Goal: Task Accomplishment & Management: Manage account settings

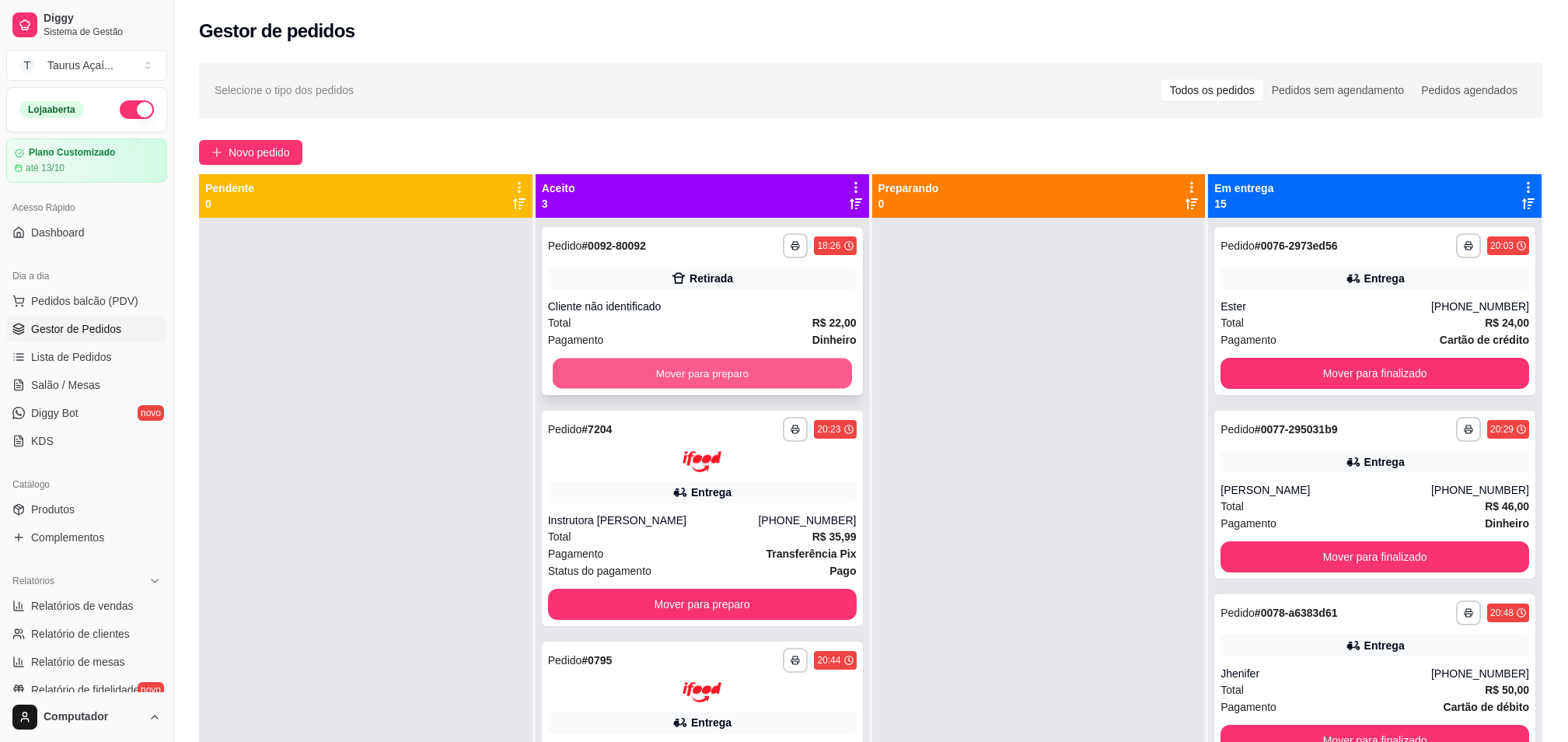
click at [657, 376] on button "Mover para preparo" at bounding box center [702, 373] width 299 height 30
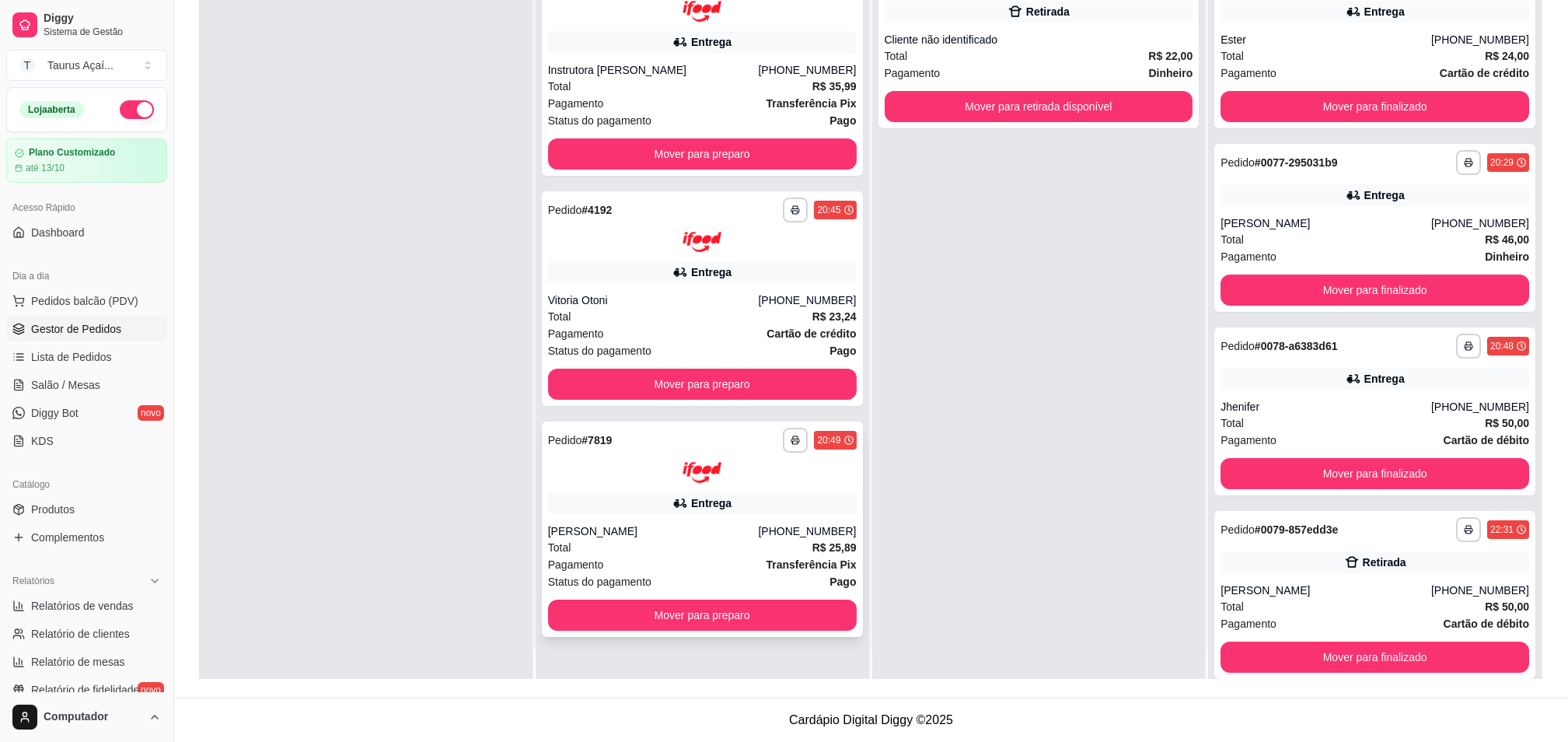
scroll to position [43, 0]
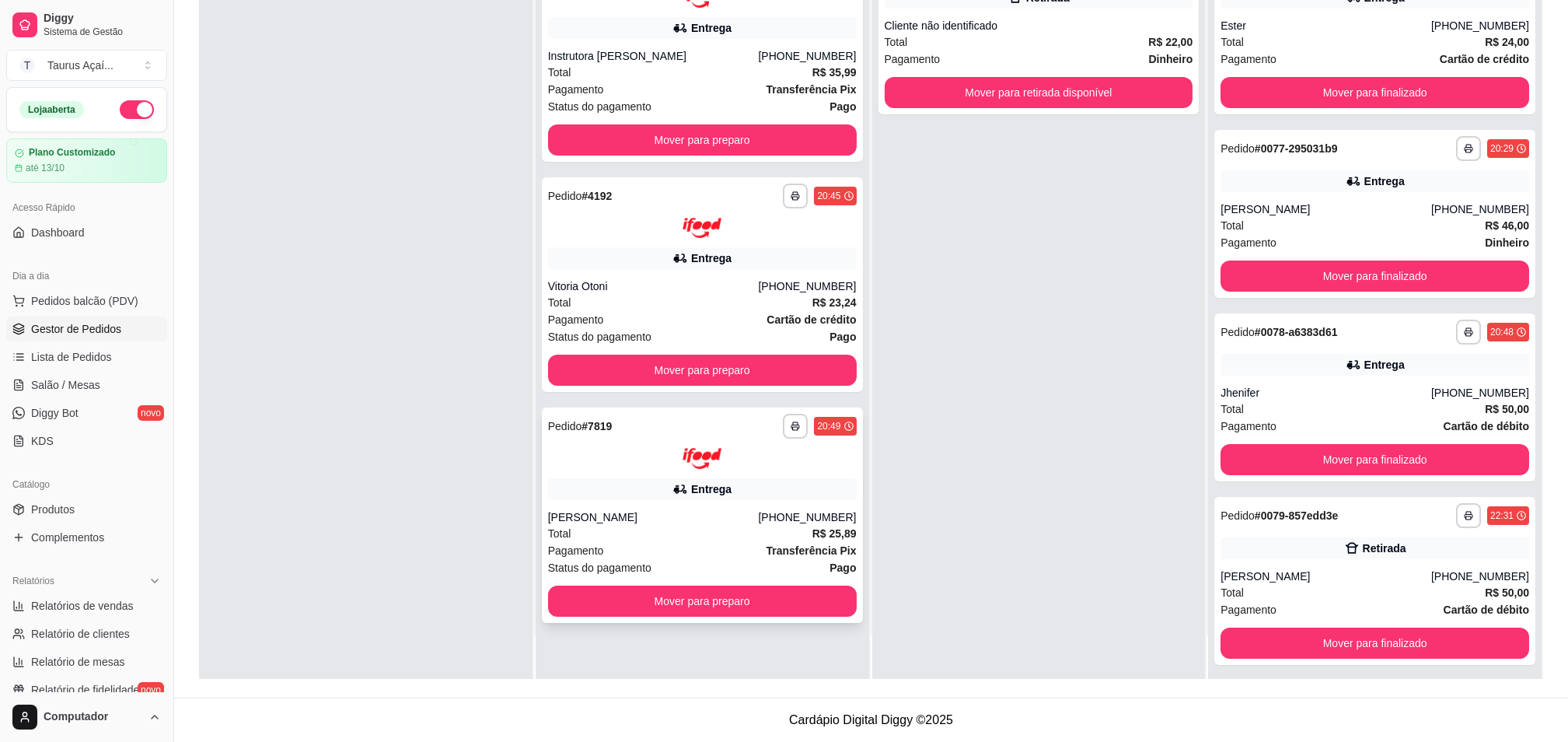
click at [620, 515] on div "[PERSON_NAME]" at bounding box center [653, 517] width 210 height 16
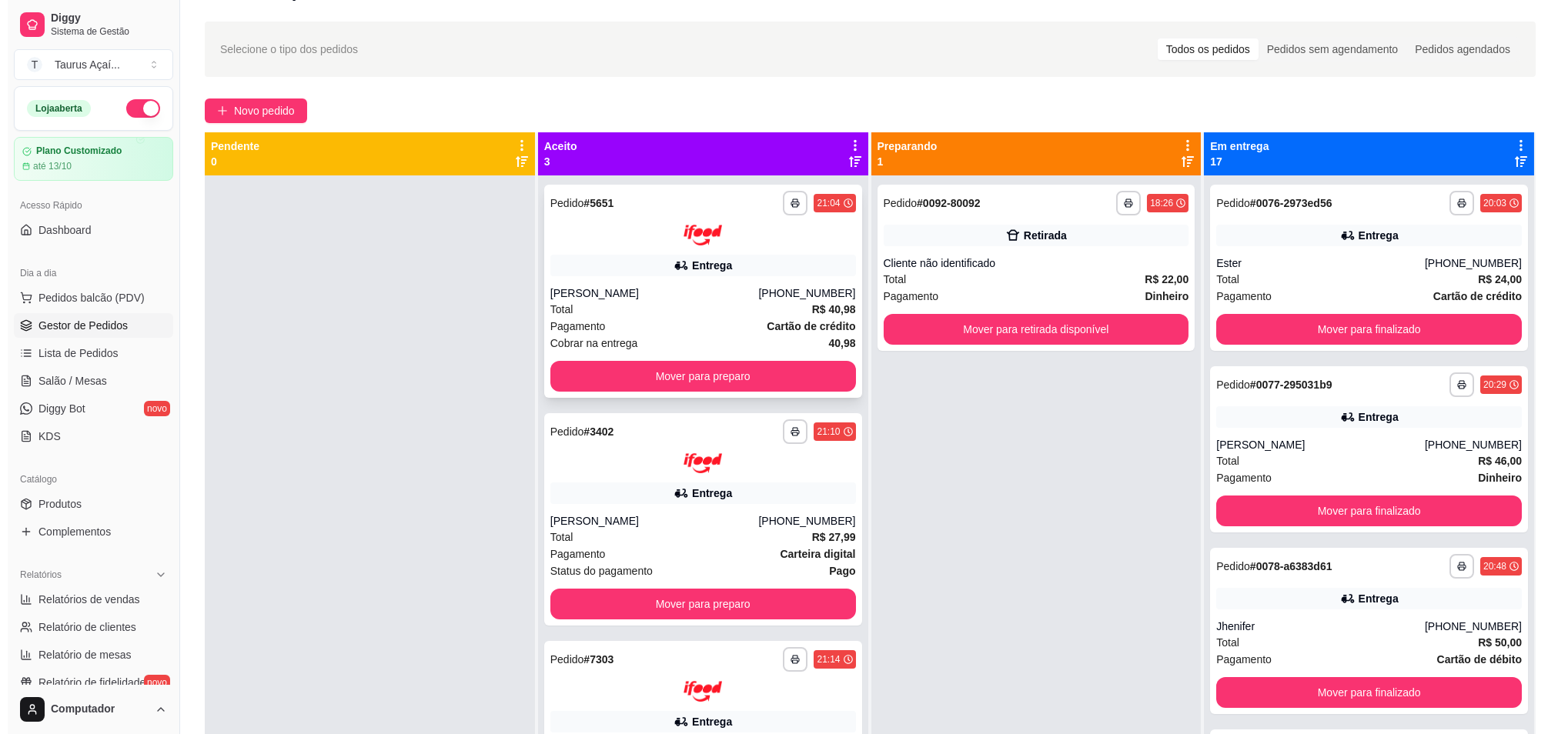
scroll to position [0, 0]
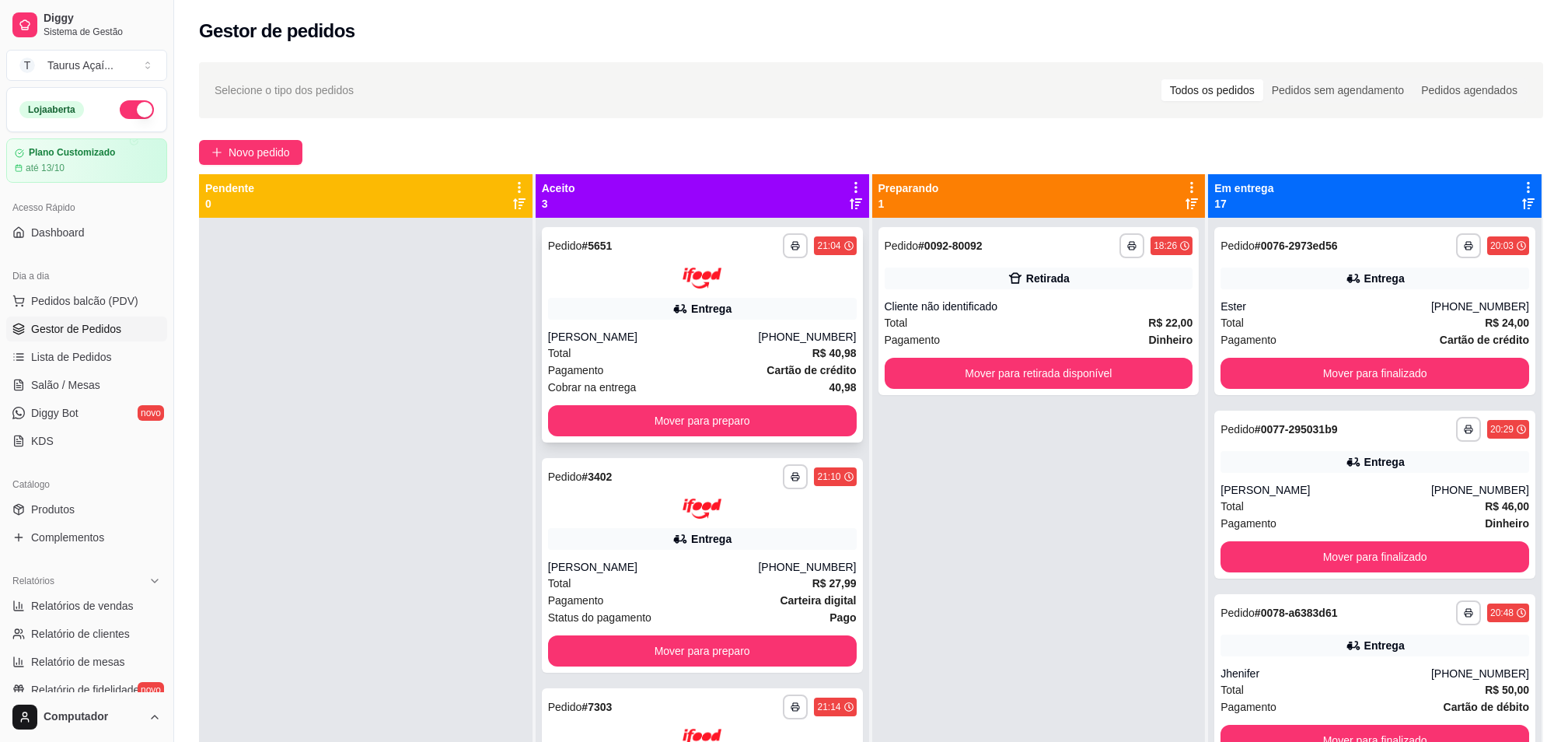
click at [592, 298] on div "Entrega" at bounding box center [702, 308] width 309 height 22
click at [69, 511] on span "Produtos" at bounding box center [53, 509] width 43 height 16
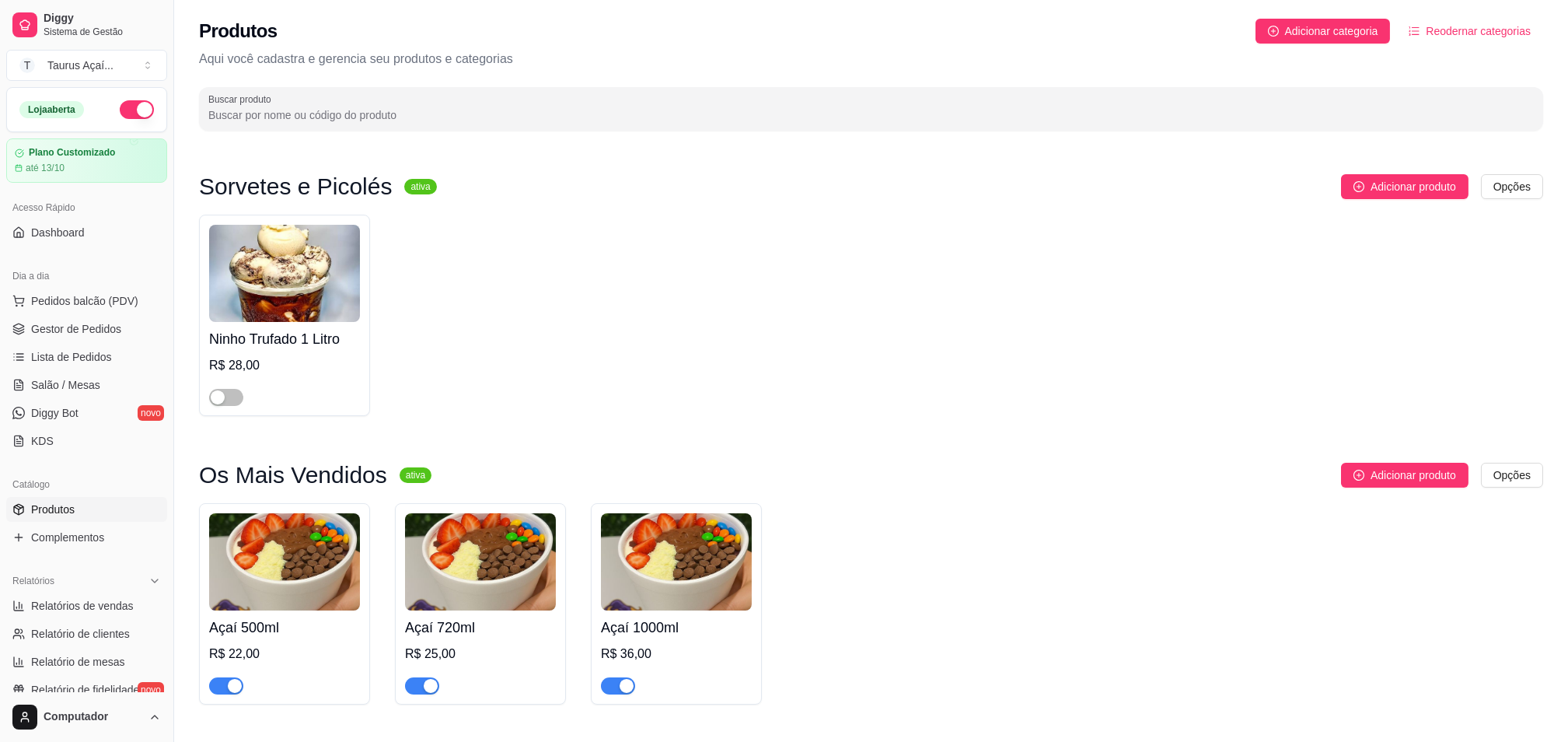
click at [256, 557] on img at bounding box center [284, 562] width 150 height 97
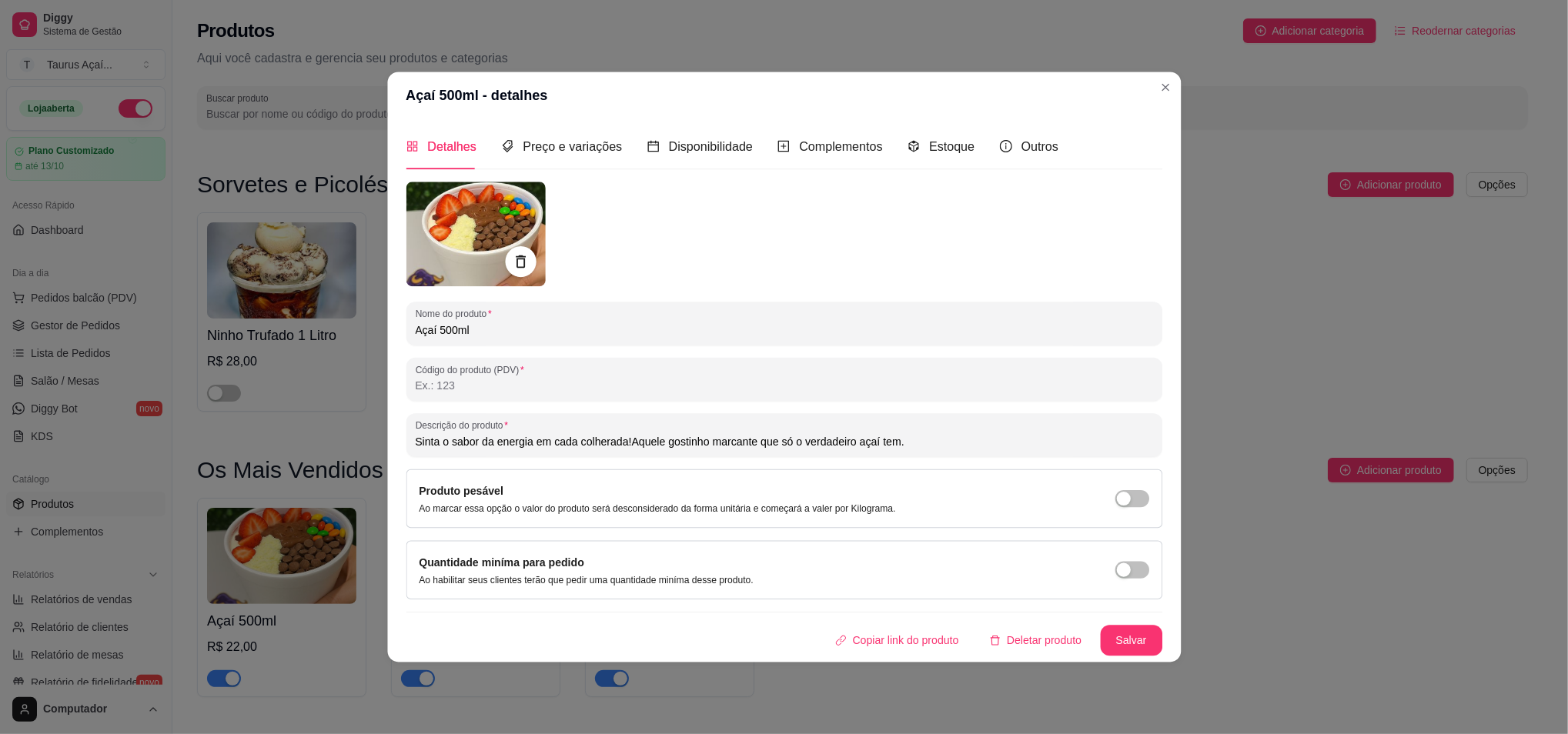
type input "Sinta o sabor da energia em cada colherada!Aquele gostinho marcante que só o ve…"
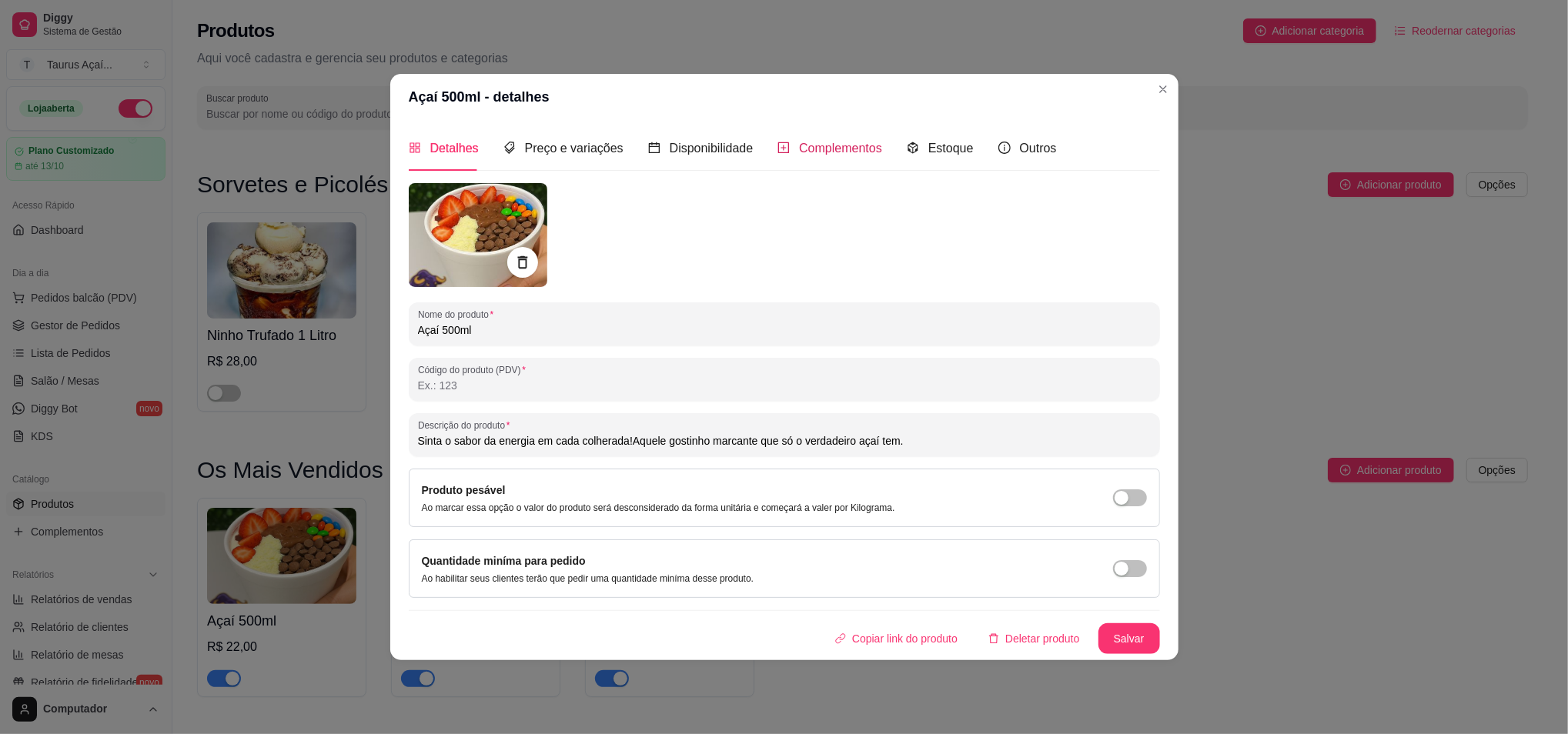
click at [801, 142] on span "Complementos" at bounding box center [840, 147] width 84 height 13
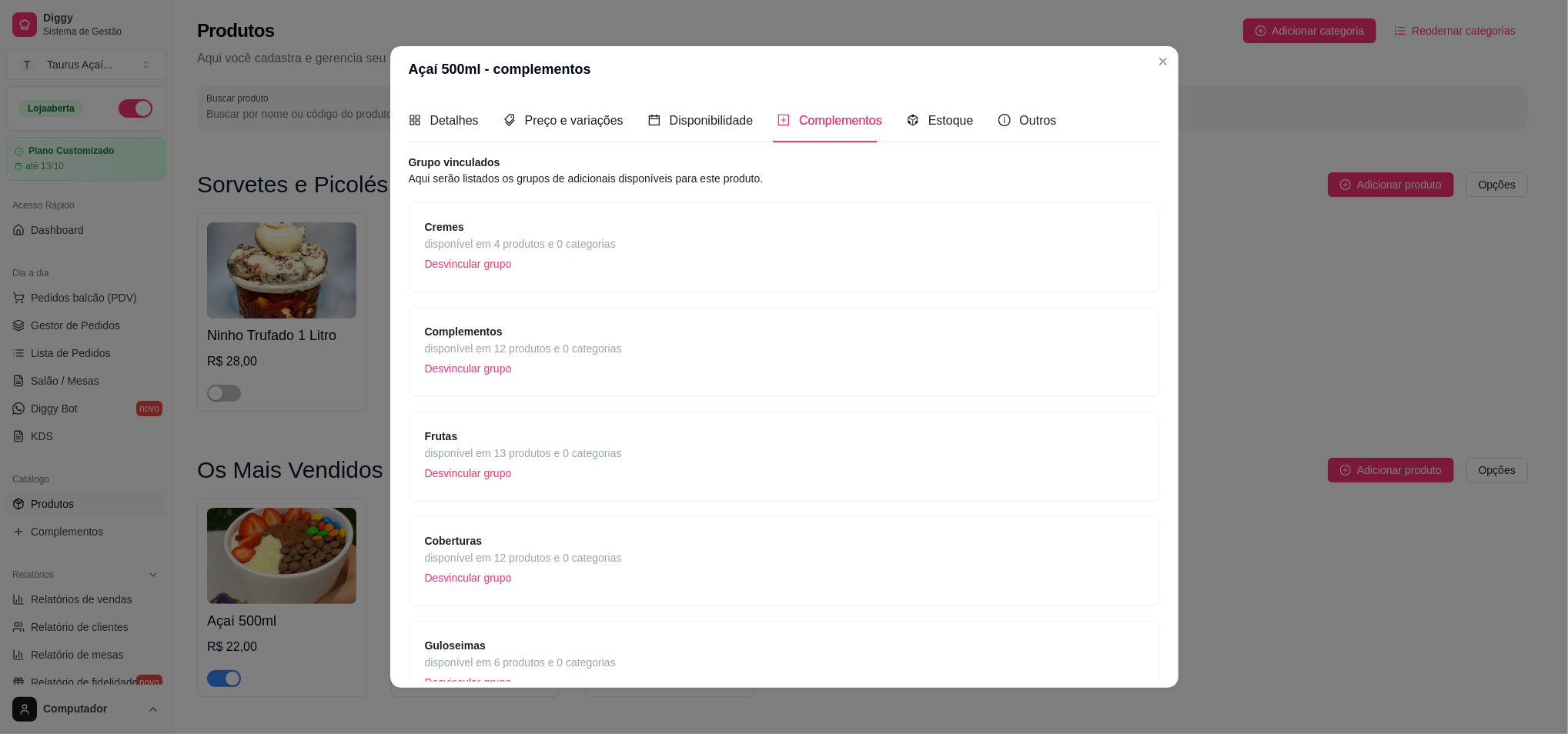
click at [971, 351] on div "Complementos disponível em 12 produtos e 0 categorias Desvincular grupo" at bounding box center [784, 351] width 719 height 57
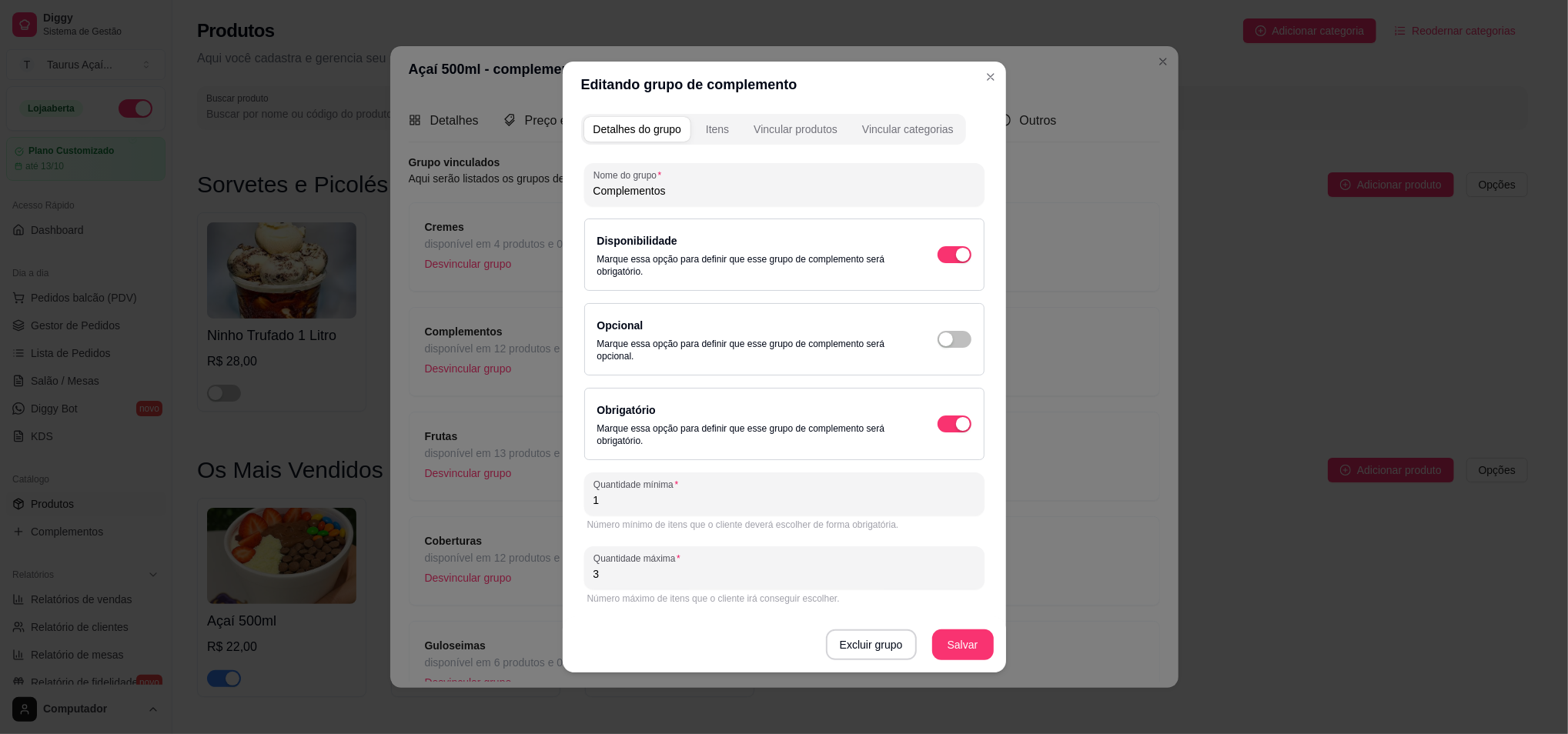
click at [714, 570] on input "3" at bounding box center [784, 574] width 381 height 15
type input "4"
click at [945, 648] on button "Salvar" at bounding box center [962, 645] width 61 height 31
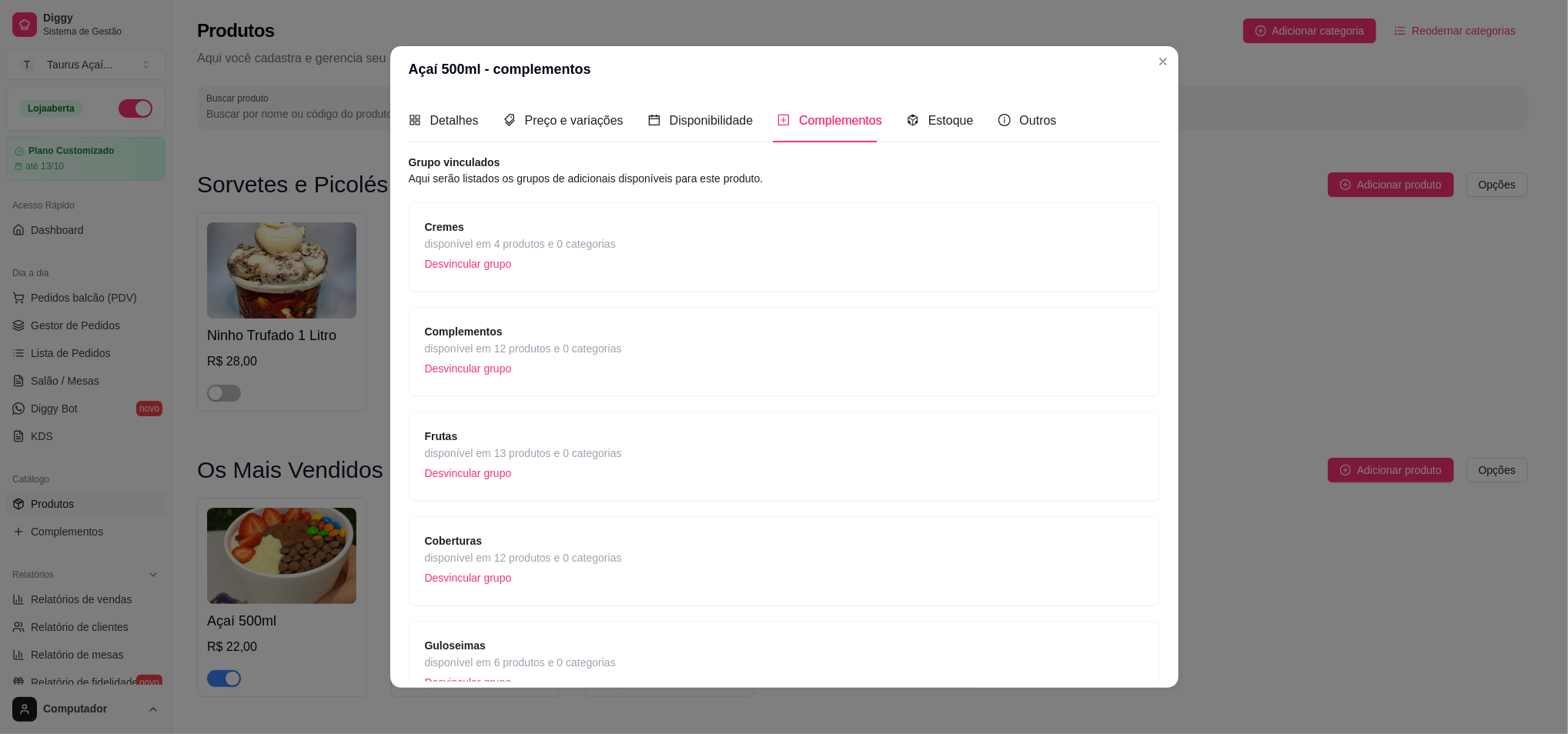
click at [1002, 348] on div "Complementos disponível em 12 produtos e 0 categorias Desvincular grupo" at bounding box center [784, 351] width 719 height 57
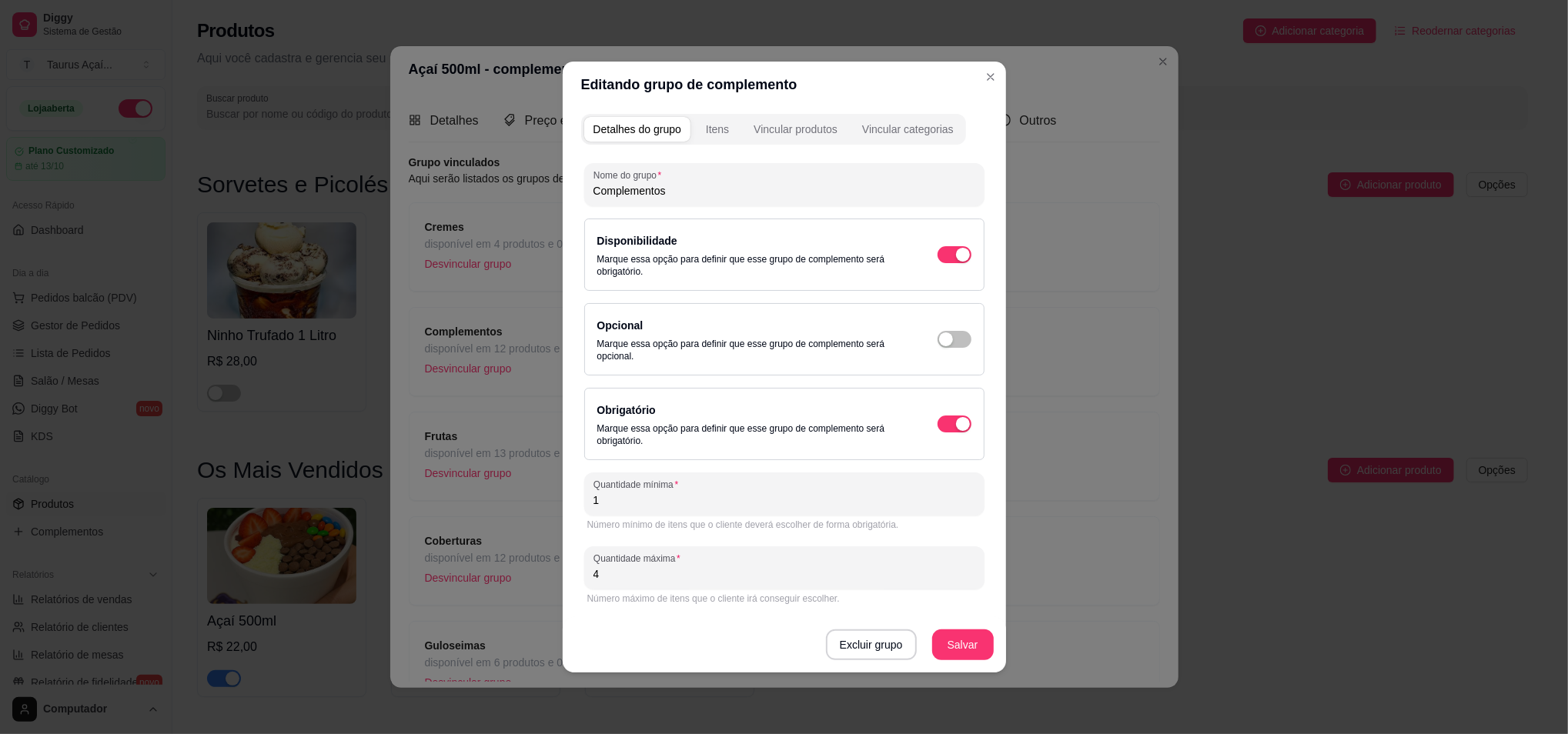
click at [729, 124] on button "Itens" at bounding box center [717, 129] width 41 height 25
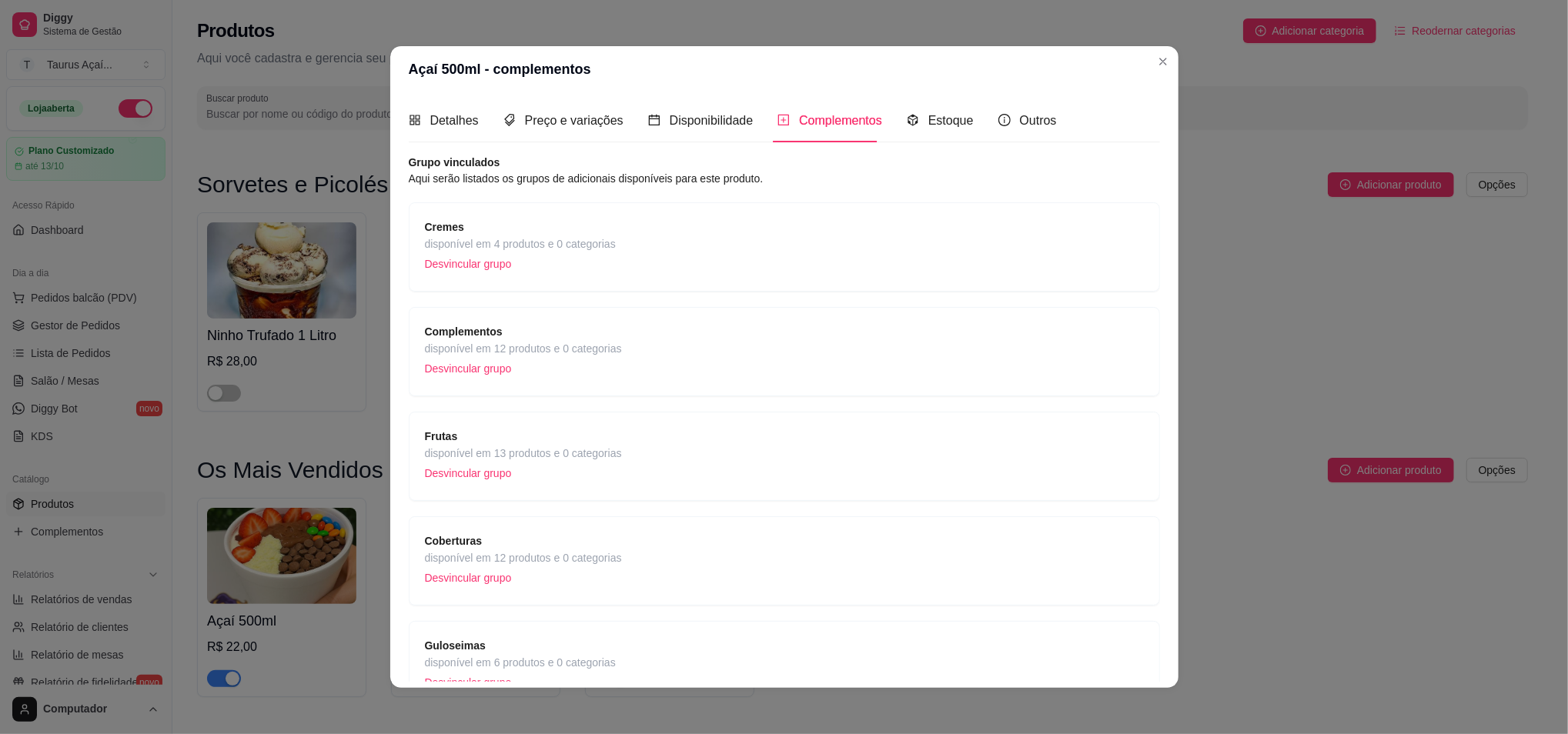
click at [968, 443] on div "Frutas disponível em 13 produtos e 0 categorias Desvincular grupo" at bounding box center [784, 456] width 719 height 57
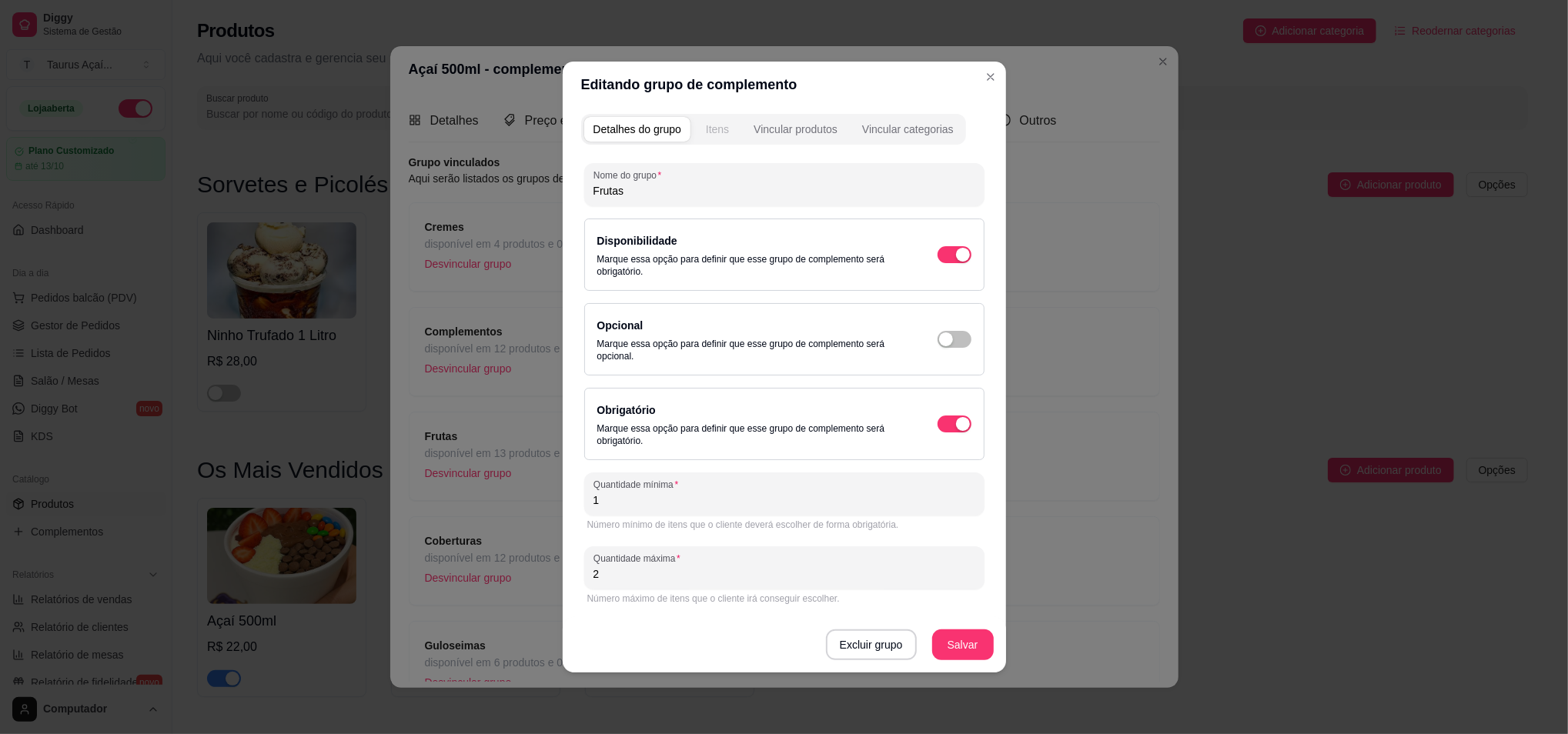
click at [708, 134] on div "Itens" at bounding box center [717, 129] width 23 height 15
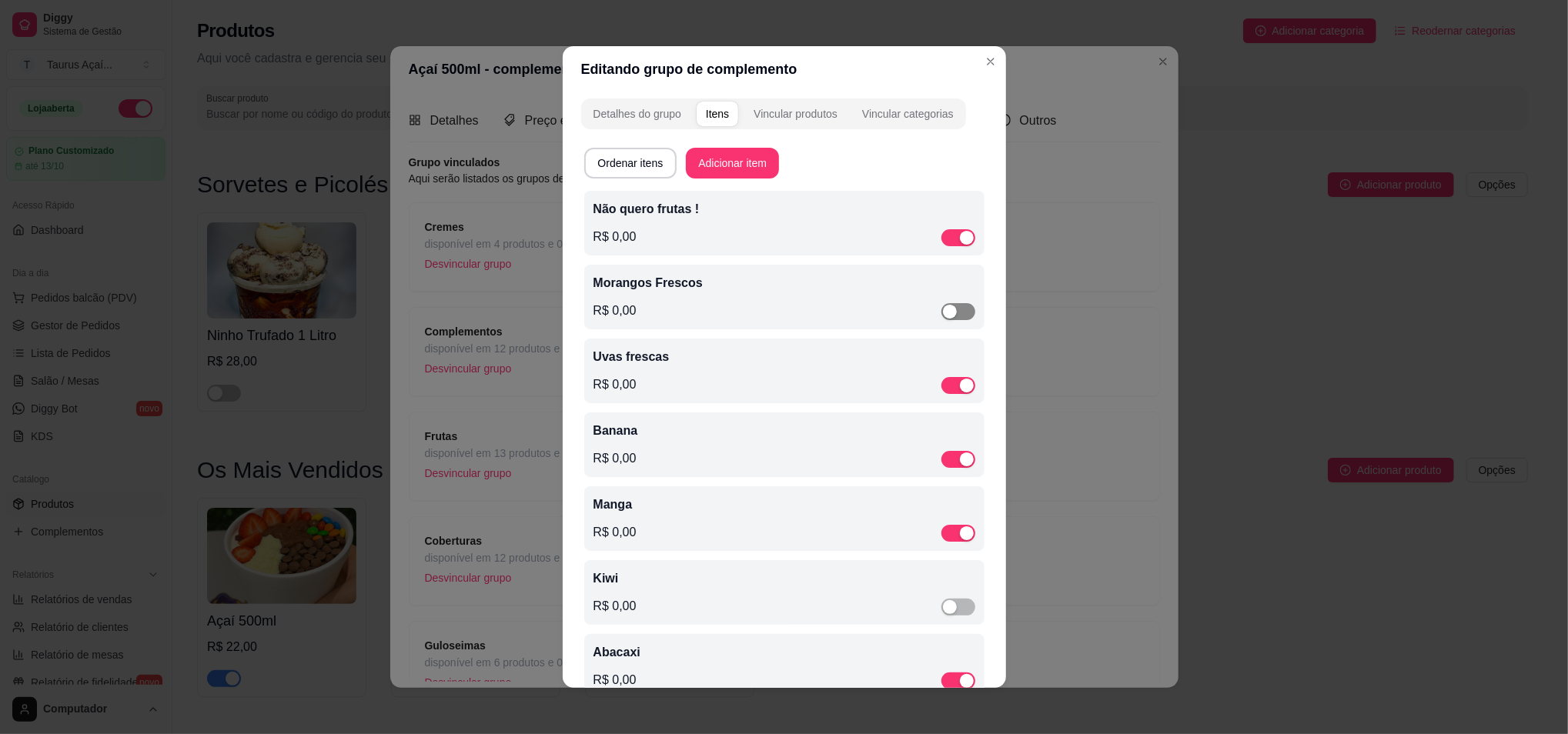
click at [941, 314] on span "button" at bounding box center [958, 311] width 34 height 17
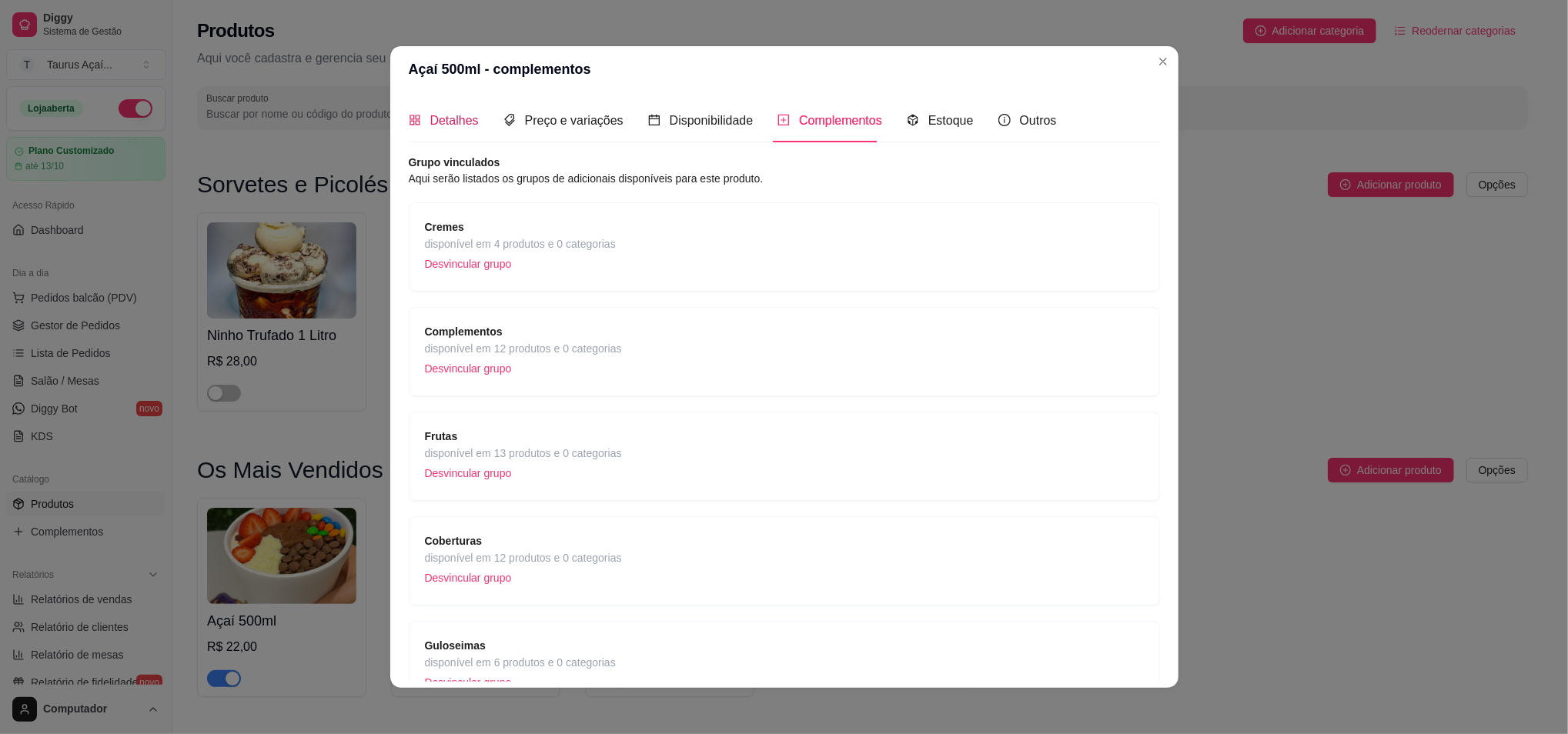
click at [453, 114] on span "Detalhes" at bounding box center [455, 120] width 48 height 13
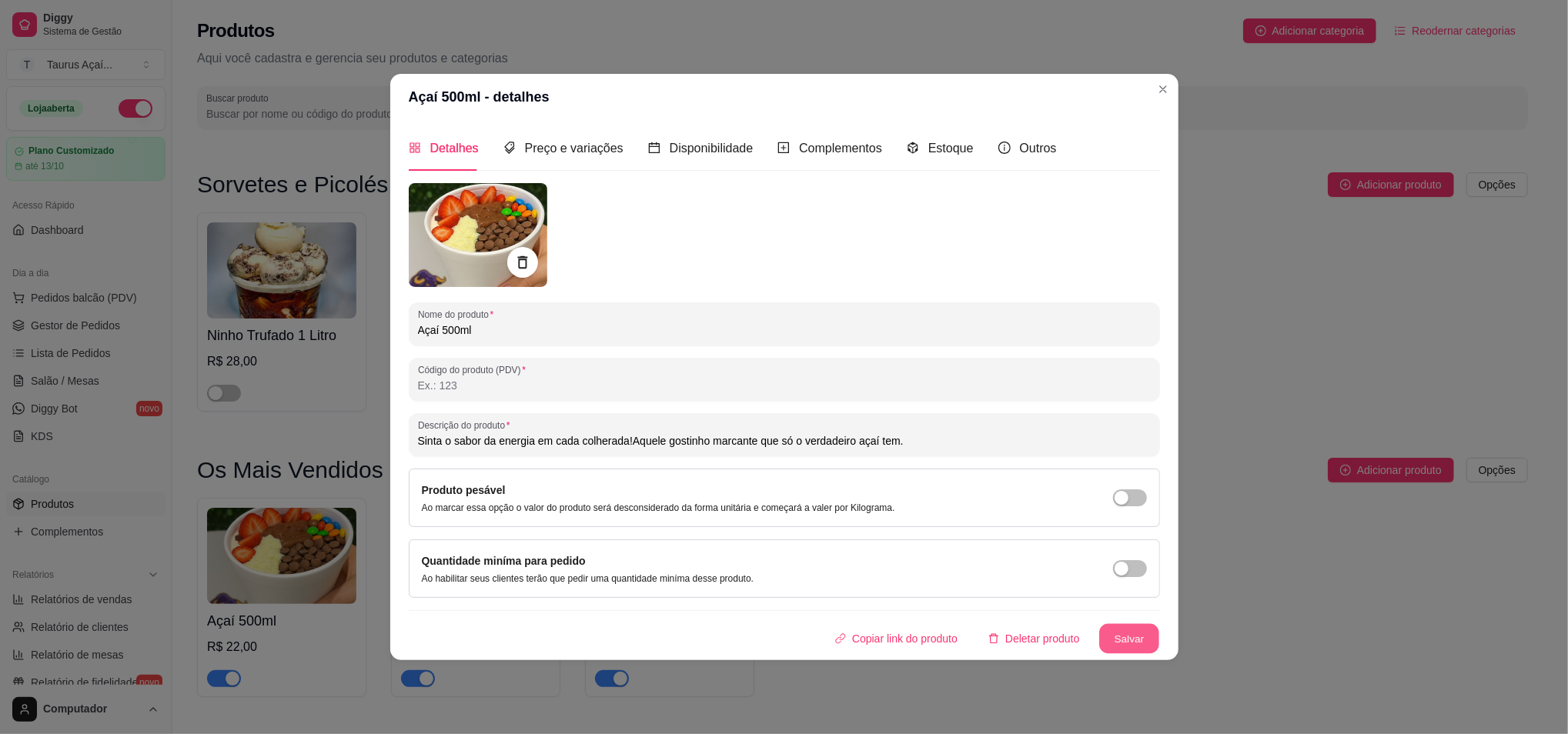
click at [1150, 627] on button "Salvar" at bounding box center [1129, 638] width 60 height 30
type input "Sinta o sabor da energia em cada colherada!Aquele gostinho marcante que só o ve…"
